Goal: Complete application form

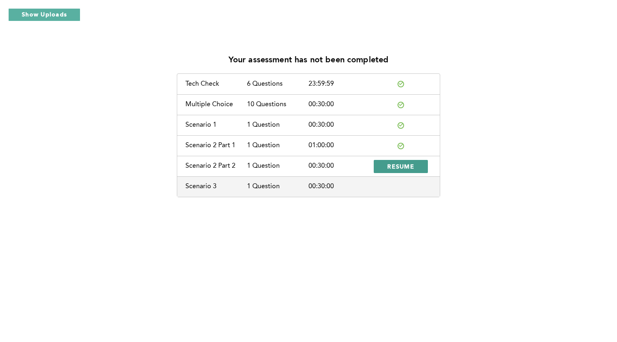
click at [395, 164] on span "RESUME" at bounding box center [400, 166] width 27 height 8
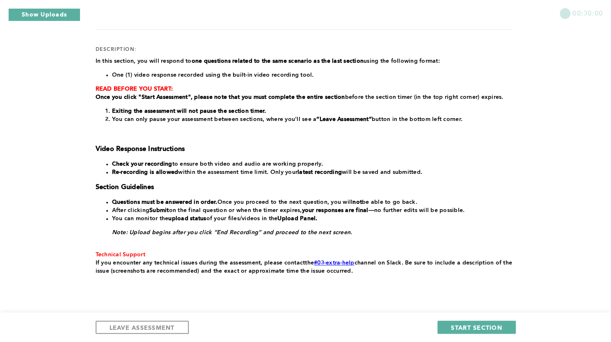
scroll to position [94, 0]
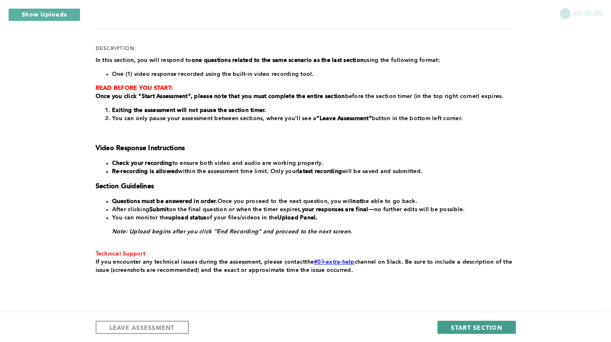
click at [459, 325] on span "START SECTION" at bounding box center [476, 328] width 51 height 8
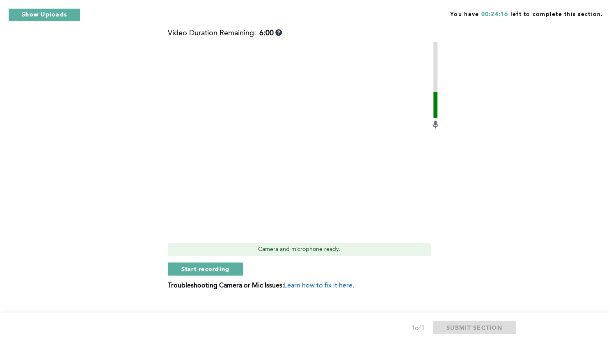
scroll to position [361, 0]
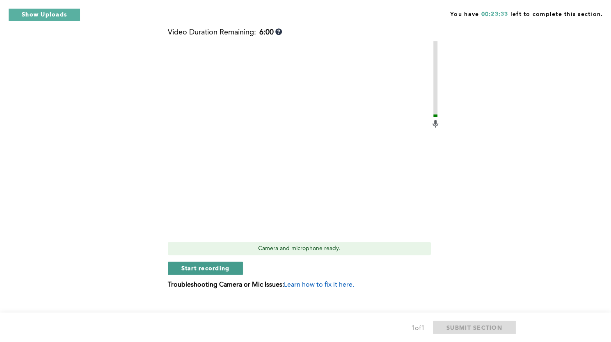
click at [204, 269] on span "Start recording" at bounding box center [205, 268] width 48 height 8
click at [203, 264] on span "Stop recording" at bounding box center [205, 268] width 48 height 8
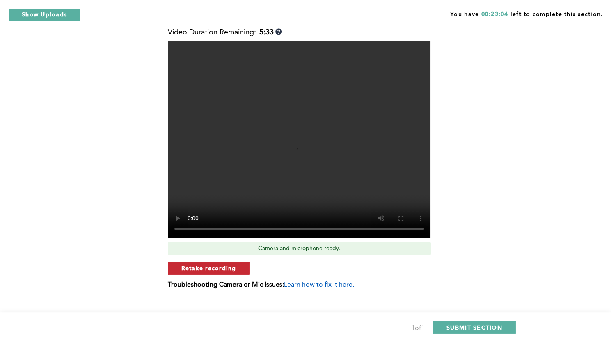
click at [206, 270] on span "Retake recording" at bounding box center [208, 268] width 55 height 8
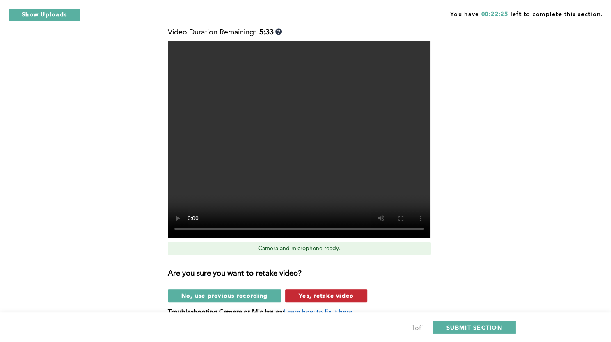
click at [334, 300] on button "Yes, retake video" at bounding box center [326, 295] width 82 height 13
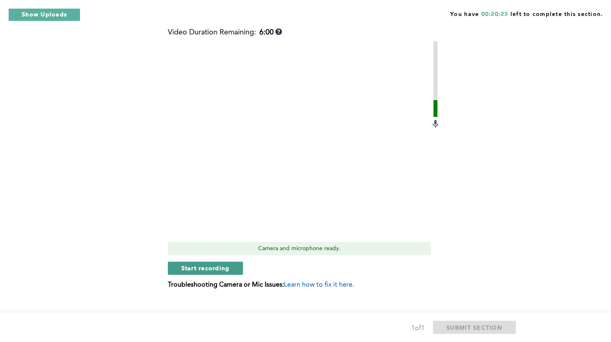
click at [207, 267] on span "Start recording" at bounding box center [205, 268] width 48 height 8
click at [185, 264] on span "Stop recording" at bounding box center [205, 268] width 48 height 8
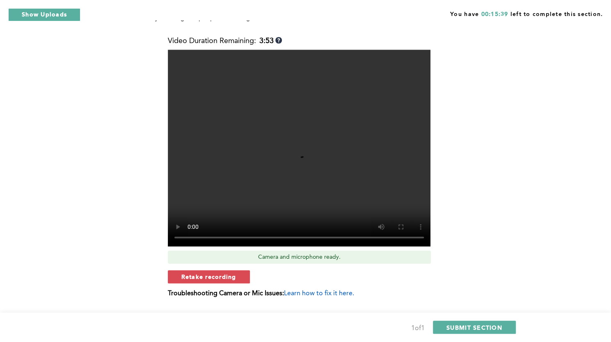
scroll to position [354, 0]
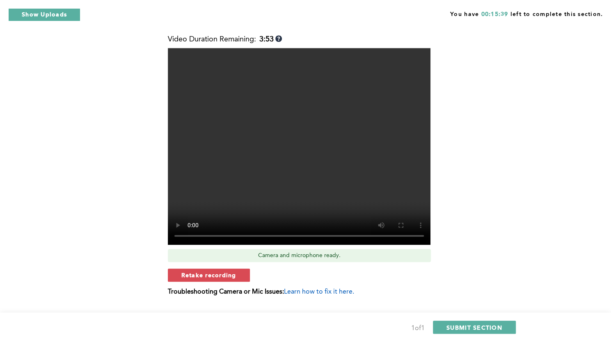
click at [596, 177] on div "You have 00:15:39 left to complete this section. Q1 This question is related to…" at bounding box center [305, 3] width 611 height 715
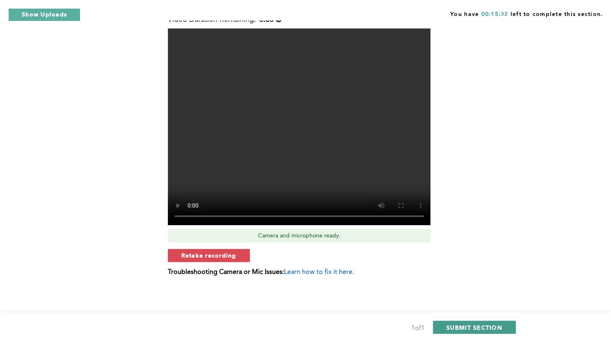
click at [475, 325] on span "SUBMIT SECTION" at bounding box center [474, 328] width 56 height 8
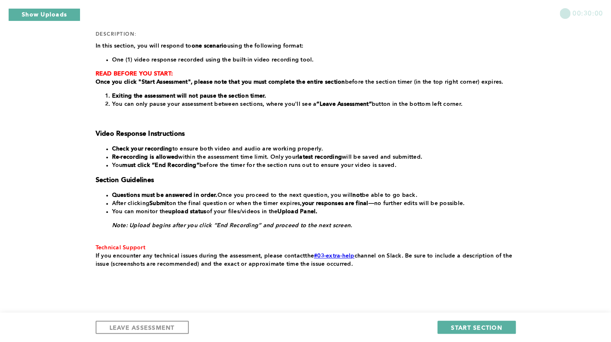
scroll to position [110, 0]
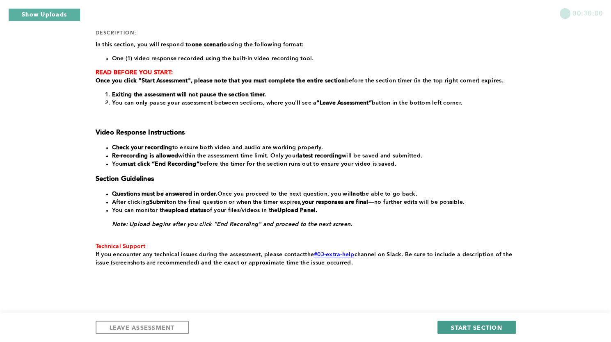
click at [458, 326] on span "START SECTION" at bounding box center [476, 328] width 51 height 8
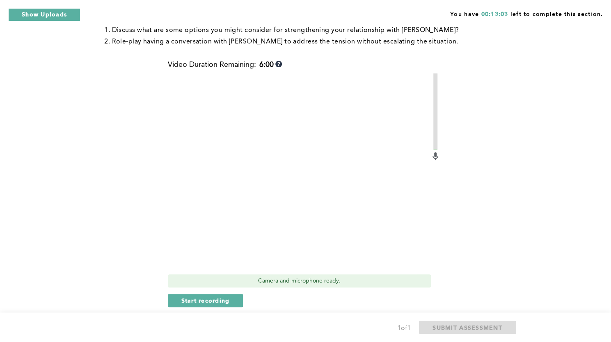
scroll to position [180, 0]
click at [210, 296] on span "Start recording" at bounding box center [205, 300] width 48 height 8
click at [226, 296] on span "Stop recording" at bounding box center [205, 300] width 48 height 8
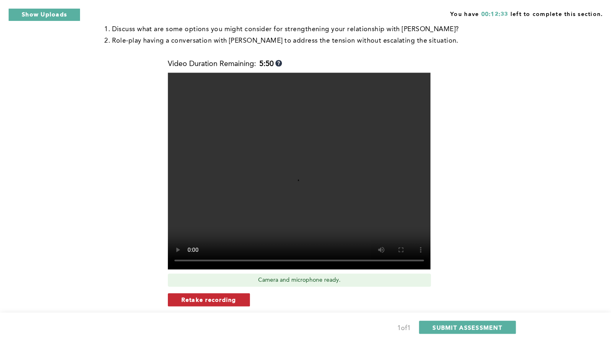
click at [238, 293] on button "Retake recording" at bounding box center [209, 299] width 82 height 13
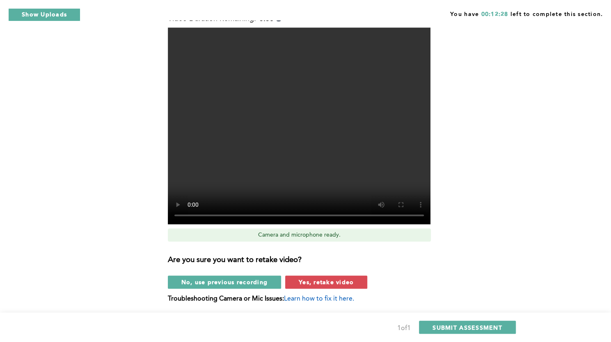
scroll to position [224, 0]
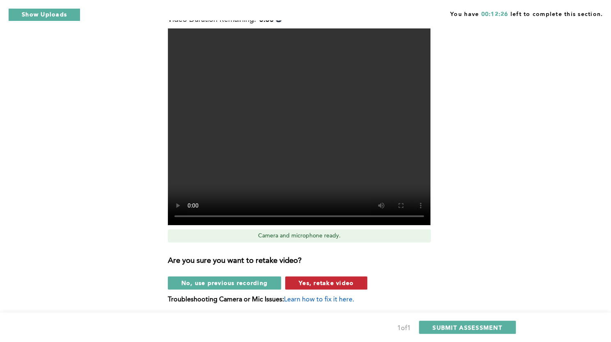
click at [337, 279] on span "Yes, retake video" at bounding box center [326, 283] width 55 height 8
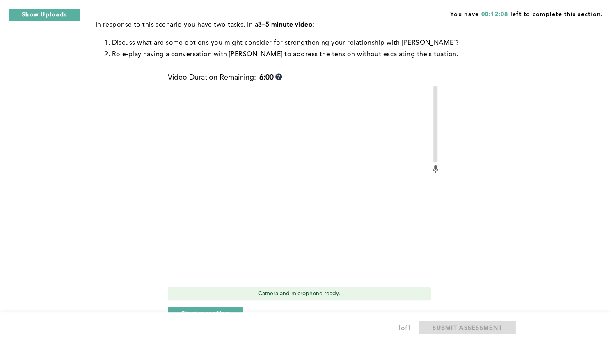
scroll to position [166, 0]
click at [605, 126] on div "You have 00:12:07 left to complete this section. Q1 Context: You frequently hav…" at bounding box center [305, 117] width 611 height 566
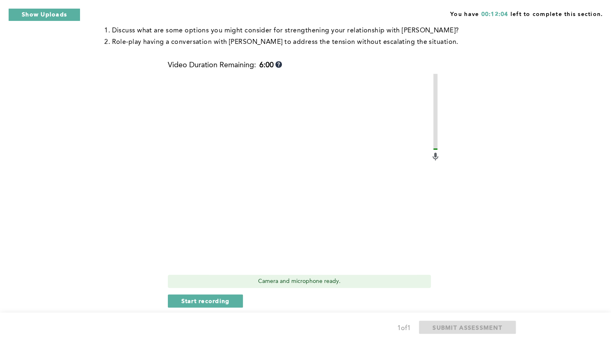
scroll to position [176, 0]
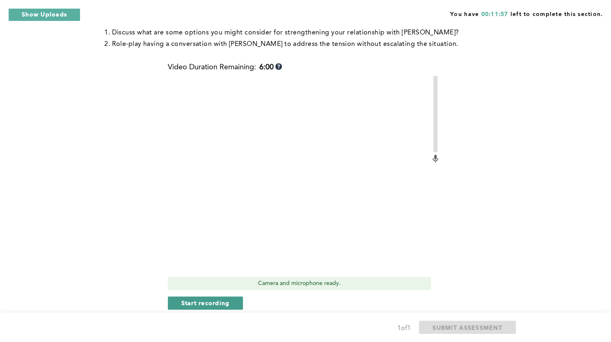
click at [221, 299] on span "Start recording" at bounding box center [205, 303] width 48 height 8
click at [221, 299] on span "Stop recording" at bounding box center [205, 303] width 48 height 8
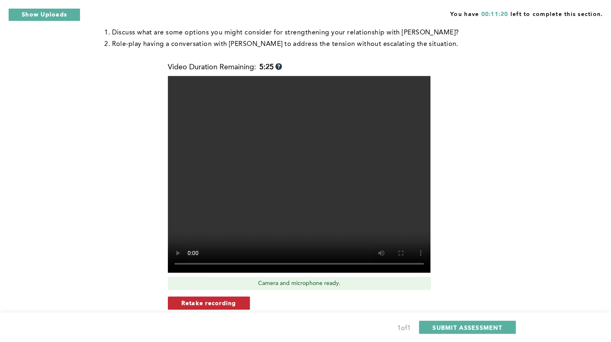
click at [222, 299] on span "Retake recording" at bounding box center [208, 303] width 55 height 8
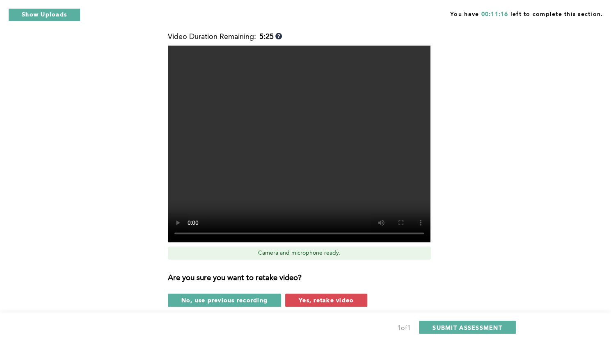
scroll to position [210, 0]
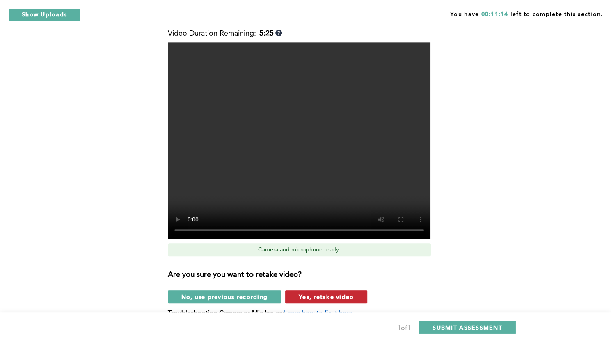
click at [340, 293] on span "Yes, retake video" at bounding box center [326, 297] width 55 height 8
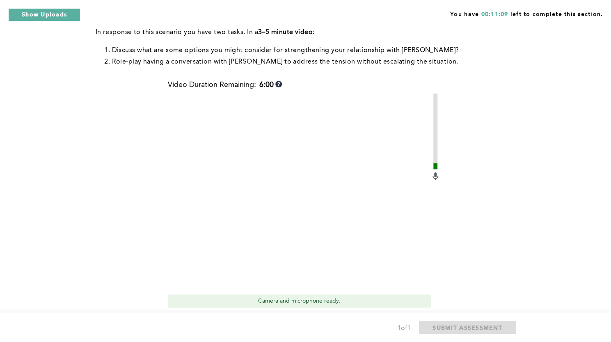
scroll to position [159, 0]
click at [212, 316] on span "Start recording" at bounding box center [205, 320] width 48 height 8
click at [213, 316] on span "Stop recording" at bounding box center [205, 320] width 48 height 8
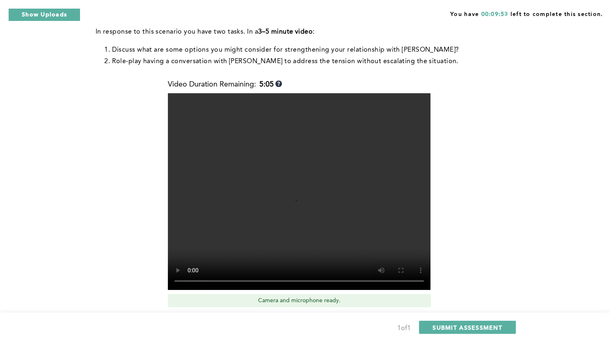
click at [222, 316] on span "Retake recording" at bounding box center [208, 320] width 55 height 8
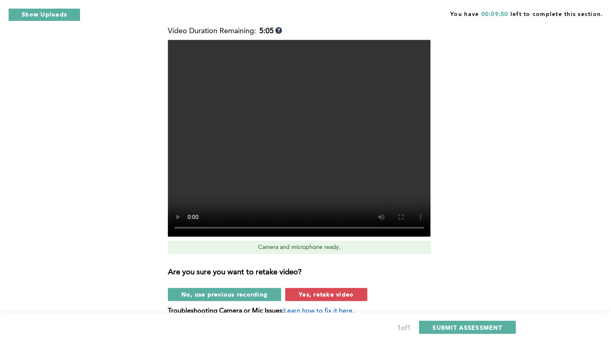
scroll to position [212, 0]
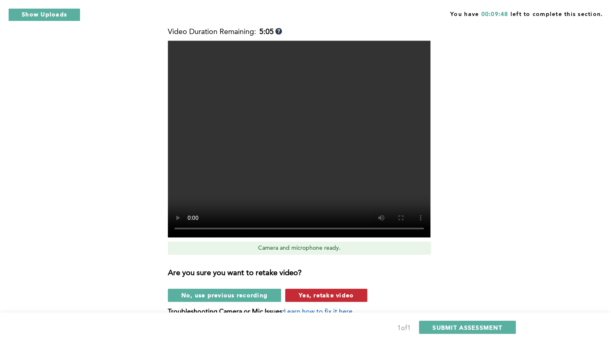
click at [328, 291] on span "Yes, retake video" at bounding box center [326, 295] width 55 height 8
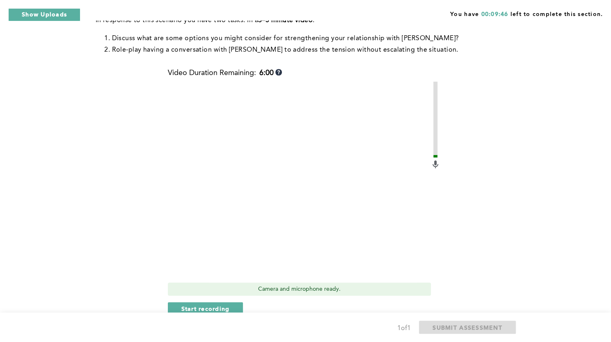
scroll to position [162, 0]
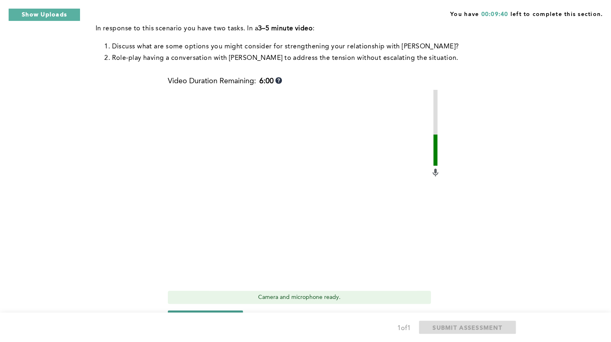
click at [203, 313] on span "Start recording" at bounding box center [205, 317] width 48 height 8
click at [203, 313] on span "Stop recording" at bounding box center [205, 317] width 48 height 8
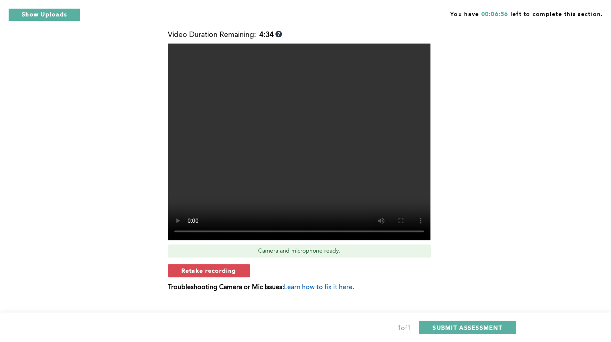
scroll to position [213, 0]
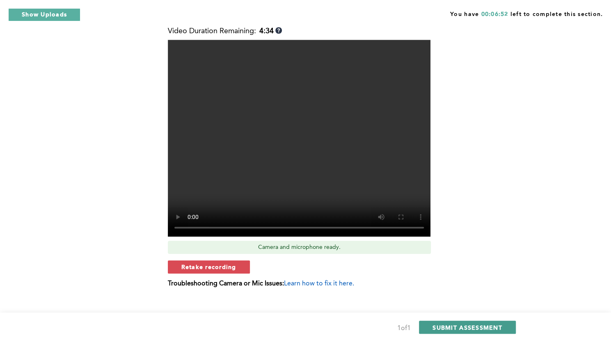
click at [453, 324] on span "SUBMIT ASSESSMENT" at bounding box center [466, 328] width 69 height 8
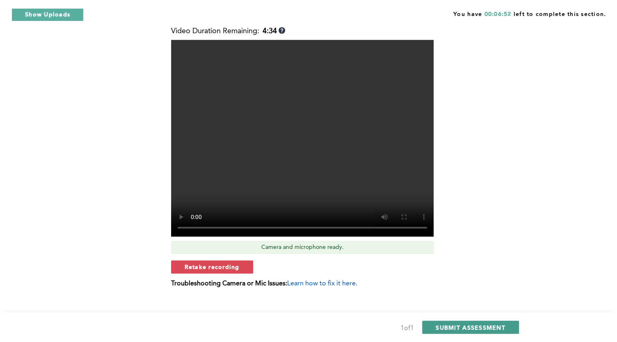
scroll to position [0, 0]
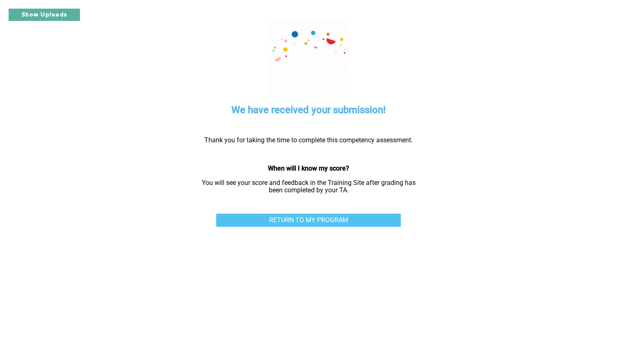
click at [335, 222] on link "RETURN TO MY PROGRAM" at bounding box center [308, 220] width 185 height 13
